Goal: Task Accomplishment & Management: Use online tool/utility

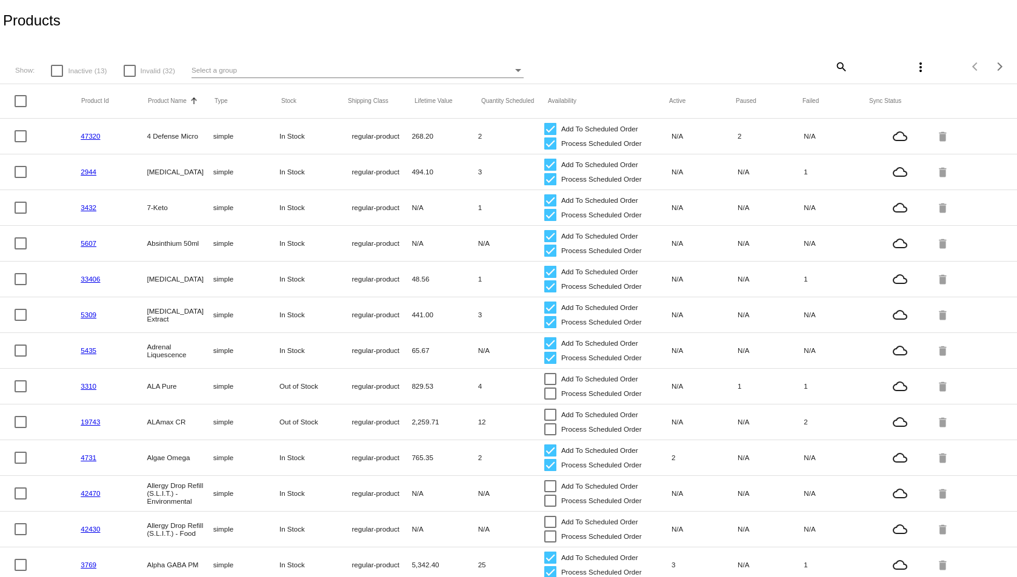
click at [833, 64] on mat-icon "search" at bounding box center [840, 66] width 15 height 19
click at [749, 65] on input "Search" at bounding box center [763, 65] width 169 height 10
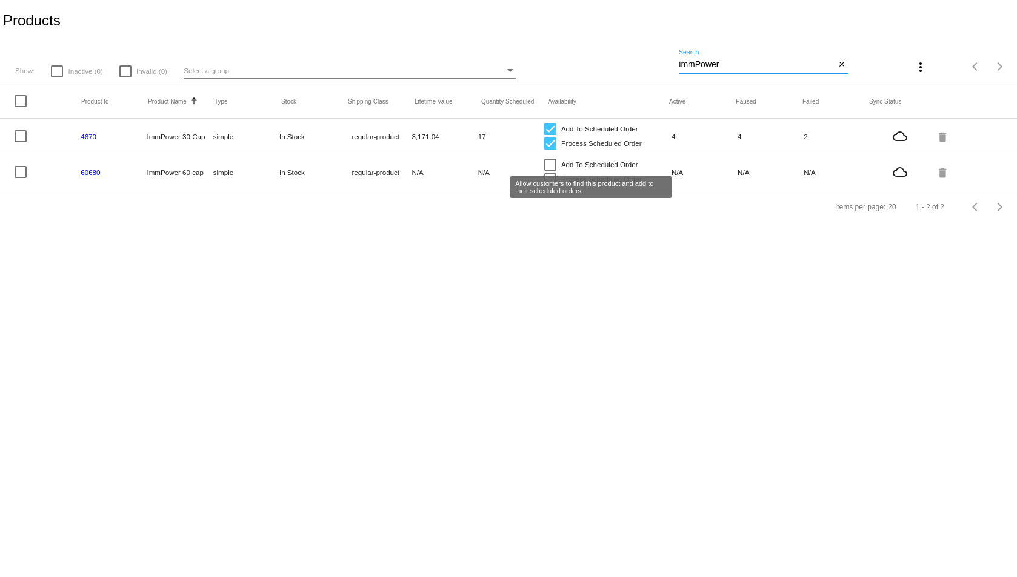
type input "immPower"
click at [550, 166] on div at bounding box center [550, 165] width 12 height 12
click at [550, 171] on input "Add To Scheduled Order" at bounding box center [550, 171] width 1 height 1
checkbox input "true"
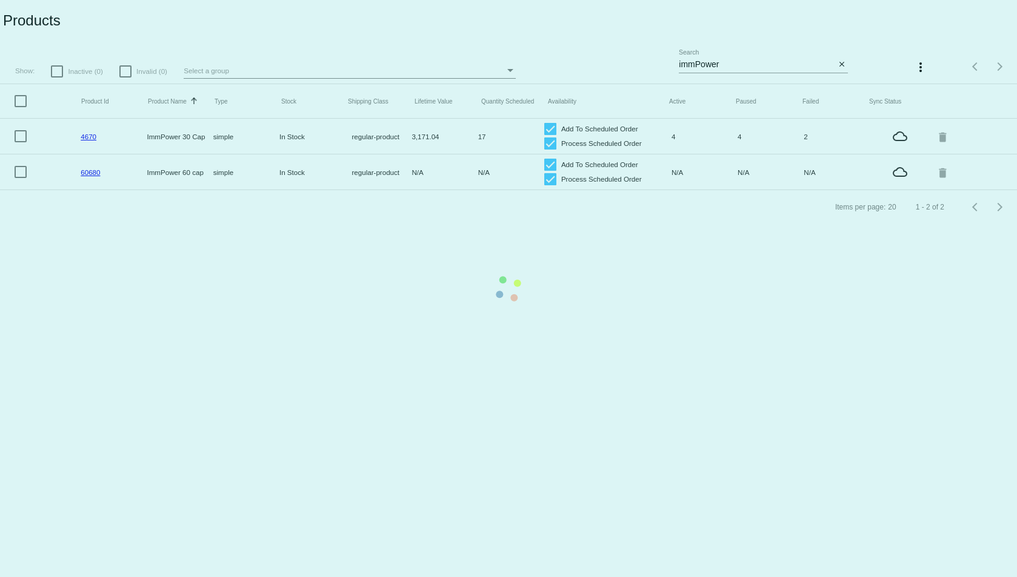
click at [548, 128] on mat-table "Product Id Product Name Sorted by ProductName ascending Type Stock Shipping Cla…" at bounding box center [508, 137] width 1017 height 106
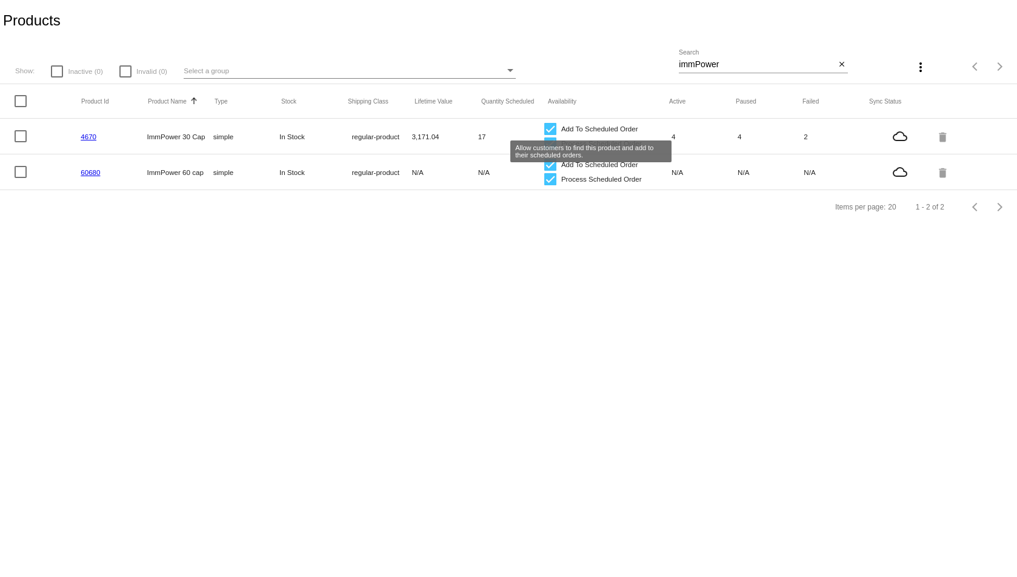
click at [550, 131] on div at bounding box center [550, 129] width 12 height 12
click at [550, 135] on input "Add To Scheduled Order" at bounding box center [550, 135] width 1 height 1
checkbox input "false"
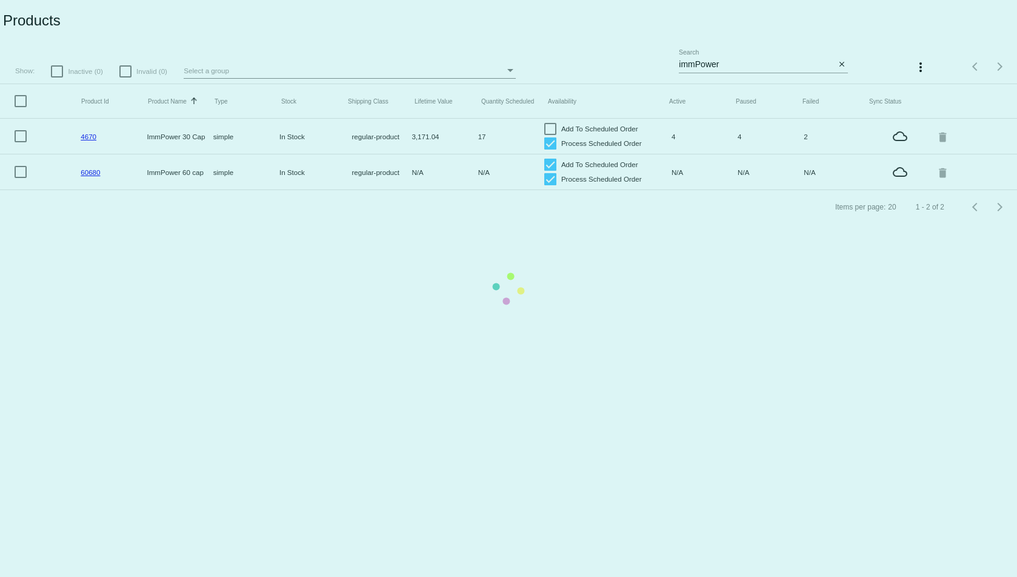
click at [548, 143] on mat-table "Product Id Product Name Sorted by ProductName ascending Type Stock Shipping Cla…" at bounding box center [508, 137] width 1017 height 106
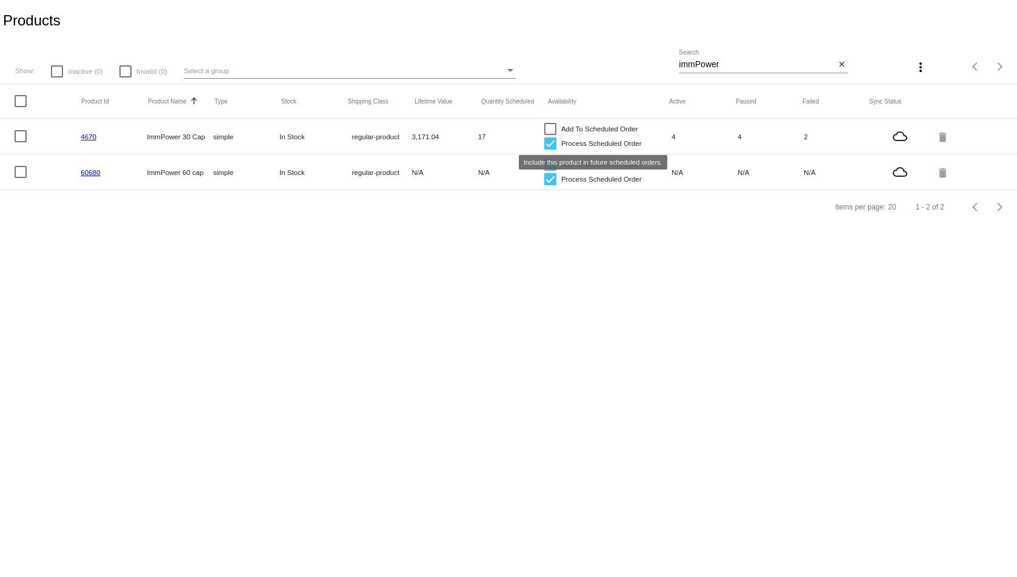
click at [548, 146] on div at bounding box center [550, 144] width 12 height 12
click at [550, 150] on input "Process Scheduled Order" at bounding box center [550, 150] width 1 height 1
checkbox input "false"
